Goal: Information Seeking & Learning: Find specific fact

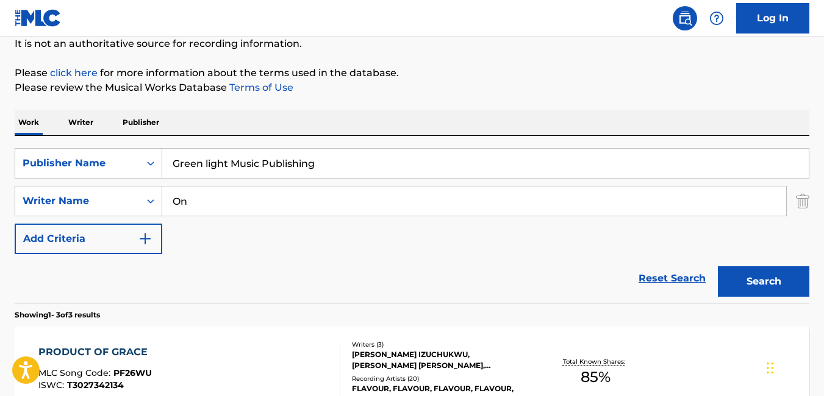
type input "O"
type input "o"
type input "ogunleye quadri"
click at [718, 267] on button "Search" at bounding box center [763, 282] width 91 height 30
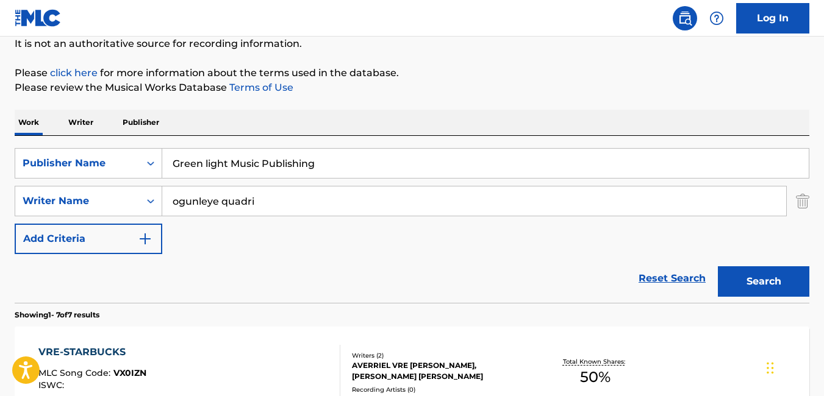
click at [775, 279] on button "Search" at bounding box center [763, 282] width 91 height 30
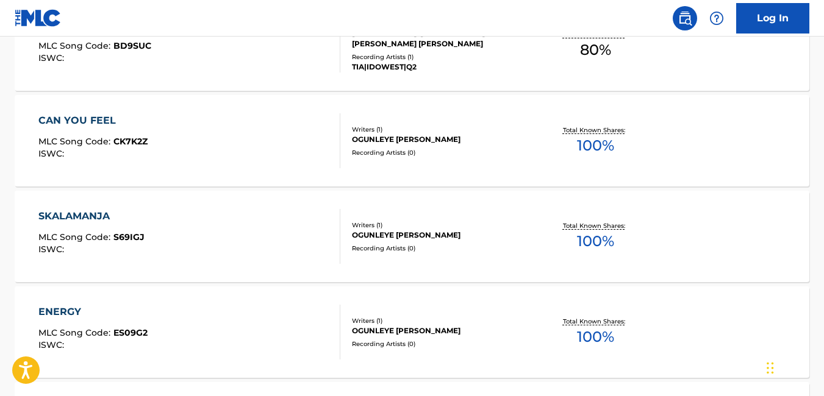
scroll to position [551, 0]
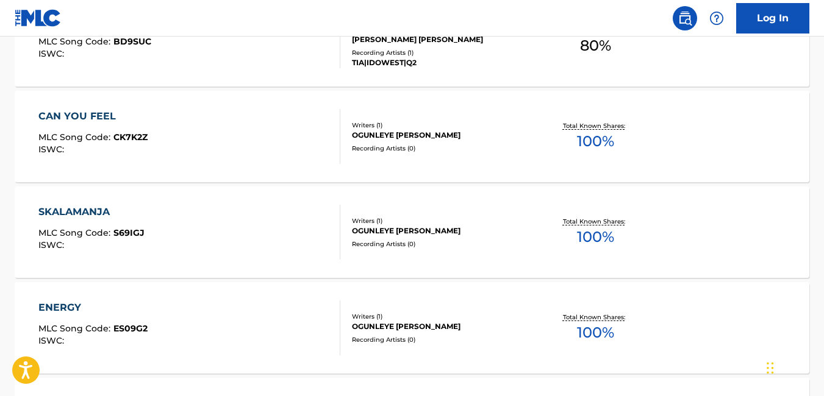
click at [63, 373] on div "ENERGY MLC Song Code : ES09G2 ISWC : Writers ( 1 ) OGUNLEYE [PERSON_NAME] Recor…" at bounding box center [412, 327] width 795 height 91
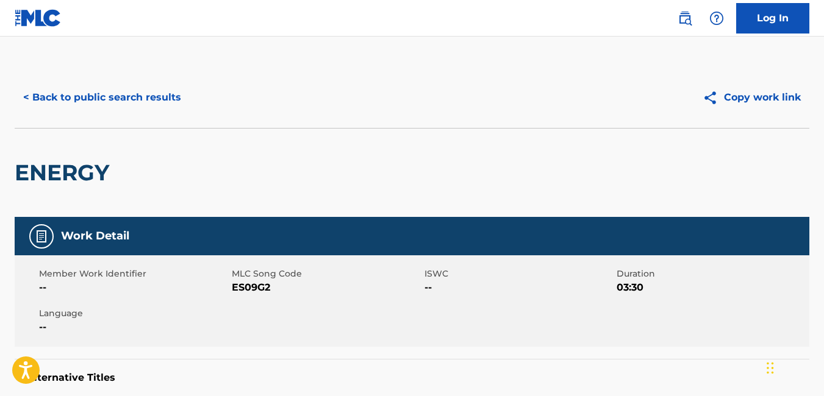
click at [31, 95] on button "< Back to public search results" at bounding box center [102, 97] width 175 height 30
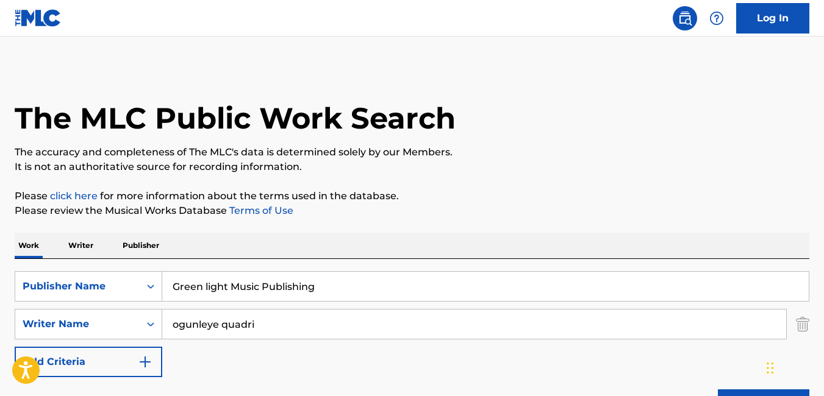
drag, startPoint x: 256, startPoint y: 327, endPoint x: 172, endPoint y: 324, distance: 83.6
click at [172, 324] on input "ogunleye quadri" at bounding box center [474, 324] width 624 height 29
paste input "MBANEFO CHUKWUDUMEBI BENAIAH"
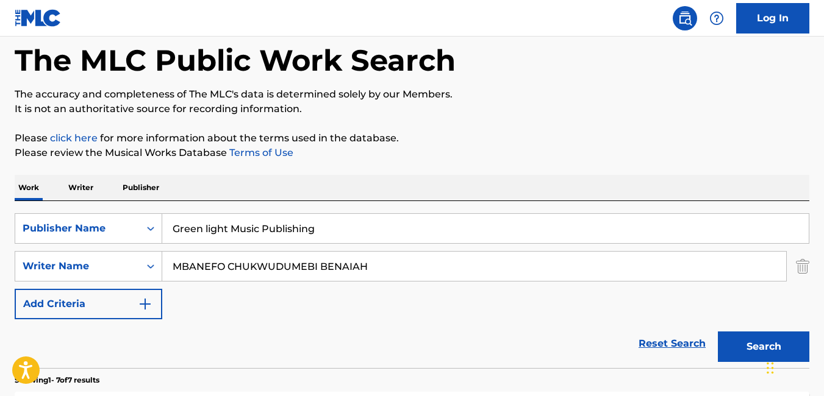
scroll to position [141, 0]
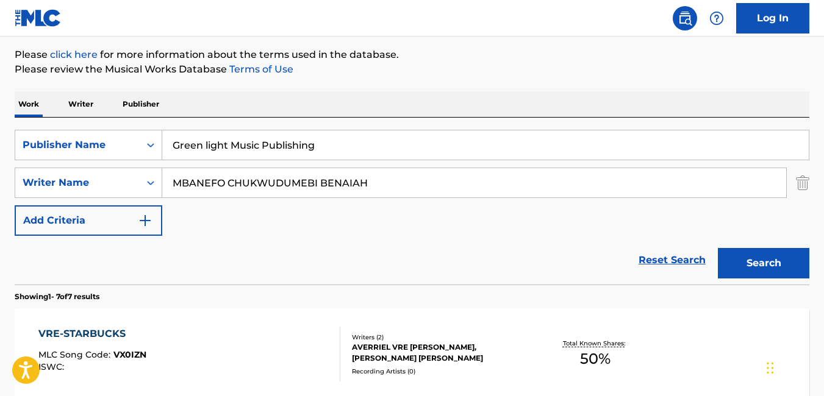
click at [769, 262] on button "Search" at bounding box center [763, 263] width 91 height 30
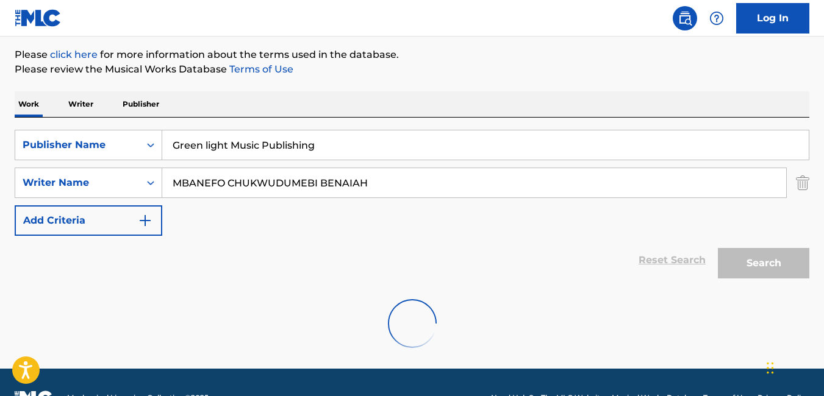
scroll to position [133, 0]
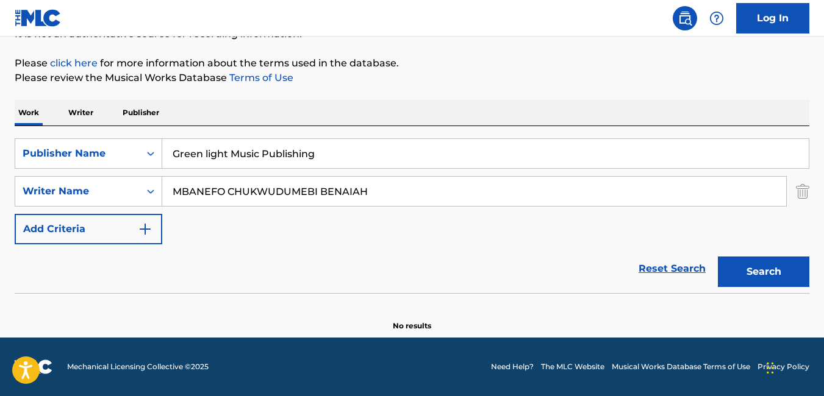
click at [755, 270] on button "Search" at bounding box center [763, 272] width 91 height 30
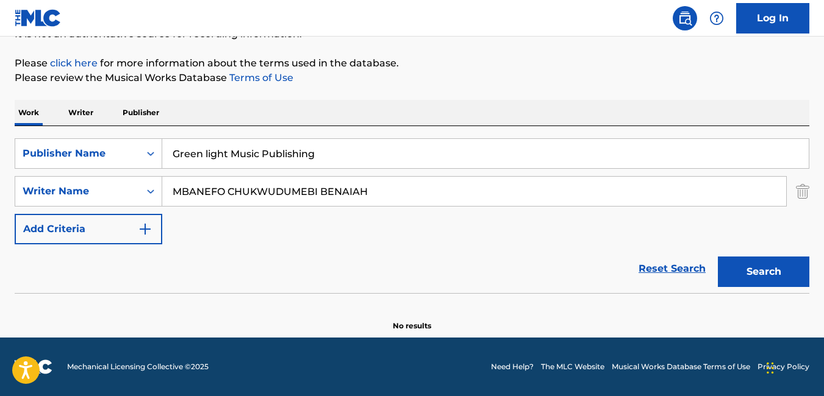
click at [755, 270] on button "Search" at bounding box center [763, 272] width 91 height 30
click at [172, 196] on input "MBANEFO CHUKWUDUMEBI BENAIAH" at bounding box center [474, 191] width 624 height 29
click at [272, 191] on input "[PERSON_NAME] CHUKWUDUMEBI BENAIAH" at bounding box center [474, 191] width 624 height 29
click at [343, 191] on input "CHUKWUDUMEBI BENAIAH" at bounding box center [474, 191] width 624 height 29
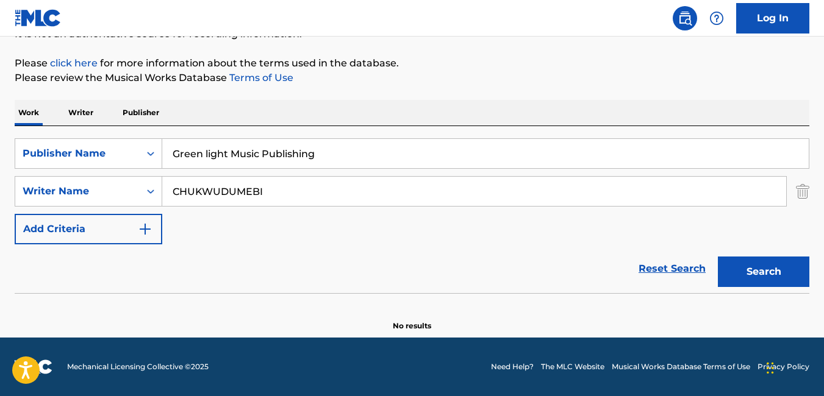
click at [770, 267] on button "Search" at bounding box center [763, 272] width 91 height 30
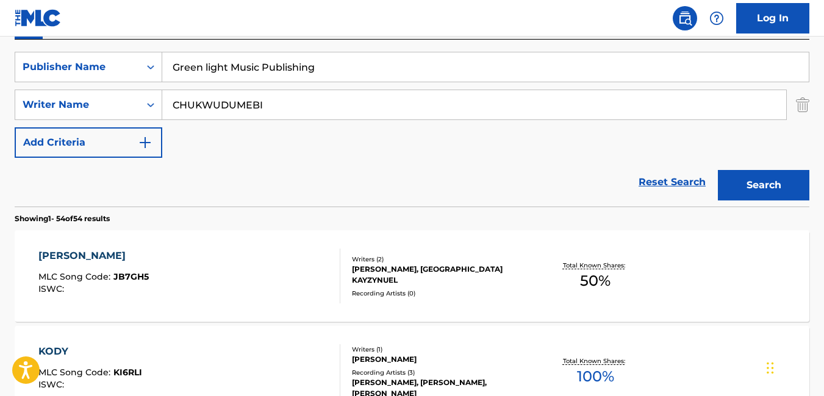
scroll to position [220, 0]
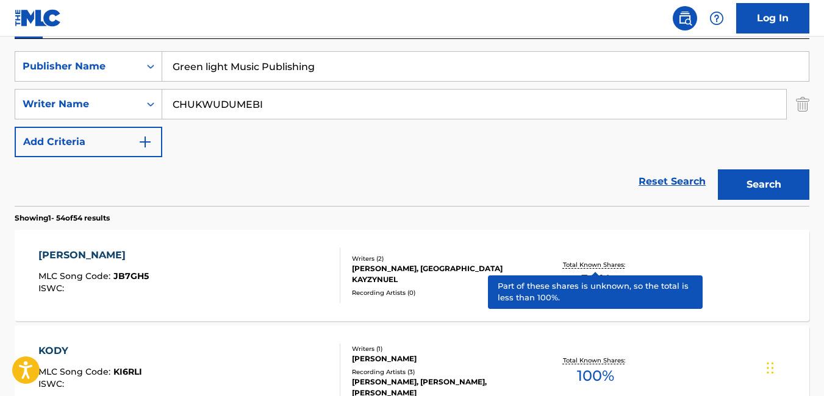
click at [359, 107] on input "CHUKWUDUMEBI" at bounding box center [474, 104] width 624 height 29
type input "[PERSON_NAME]"
click at [740, 180] on button "Search" at bounding box center [763, 185] width 91 height 30
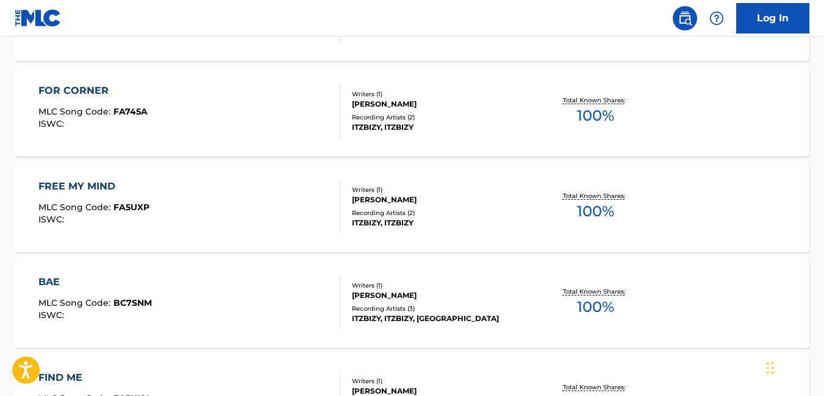
scroll to position [762, 0]
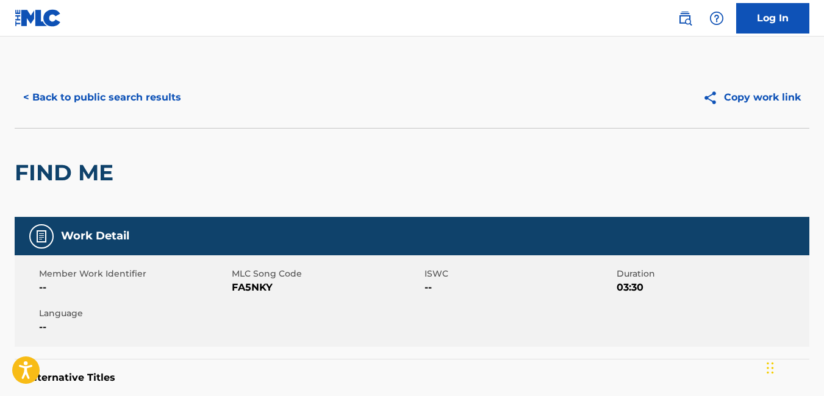
click at [28, 96] on button "< Back to public search results" at bounding box center [102, 97] width 175 height 30
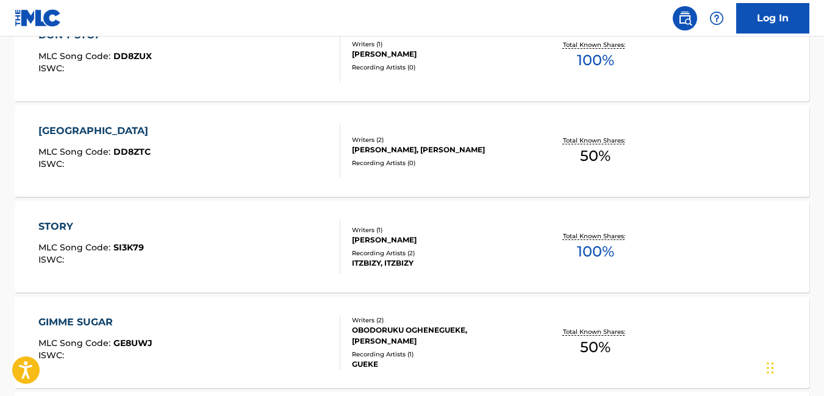
scroll to position [3218, 0]
click at [683, 242] on div "STORY MLC Song Code : SI3K79 ISWC : Writers ( 1 ) [PERSON_NAME] Recording Artis…" at bounding box center [412, 246] width 795 height 91
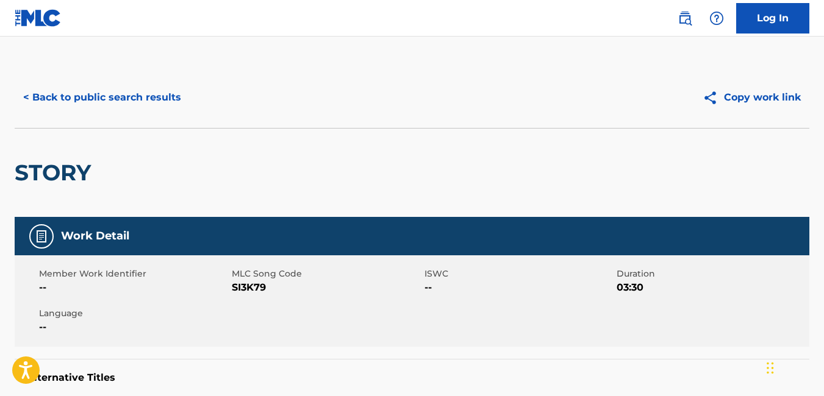
click at [26, 99] on button "< Back to public search results" at bounding box center [102, 97] width 175 height 30
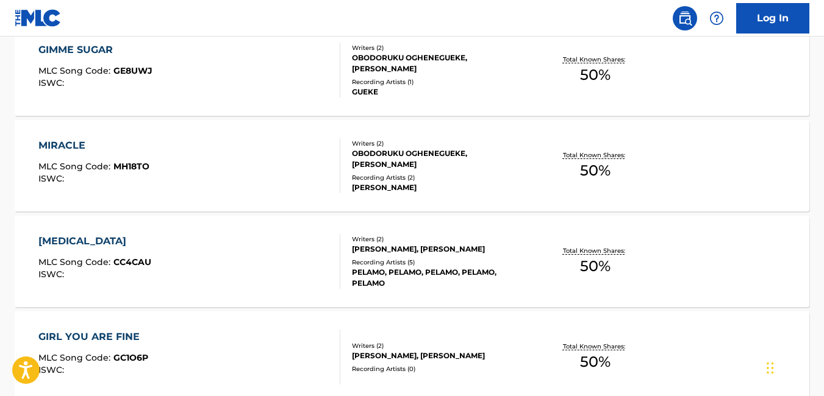
scroll to position [3494, 0]
